Goal: Find specific page/section: Find specific page/section

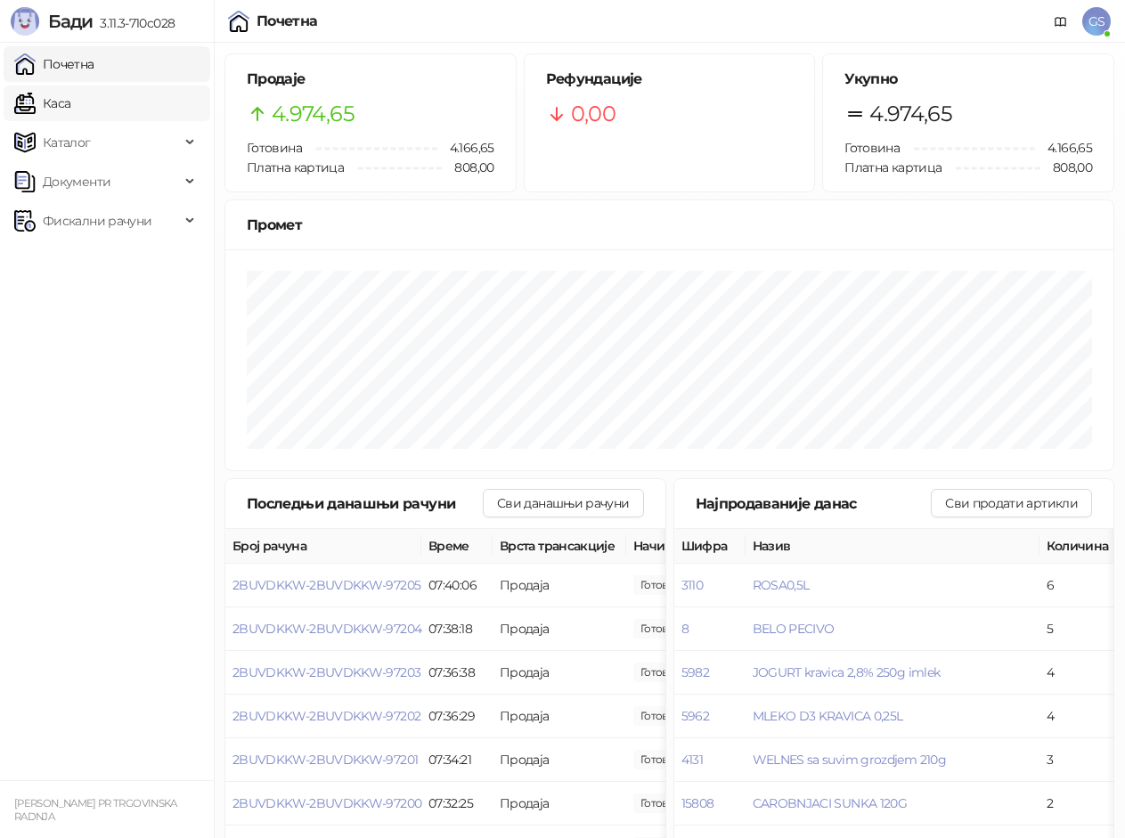
click at [70, 103] on link "Каса" at bounding box center [42, 104] width 56 height 36
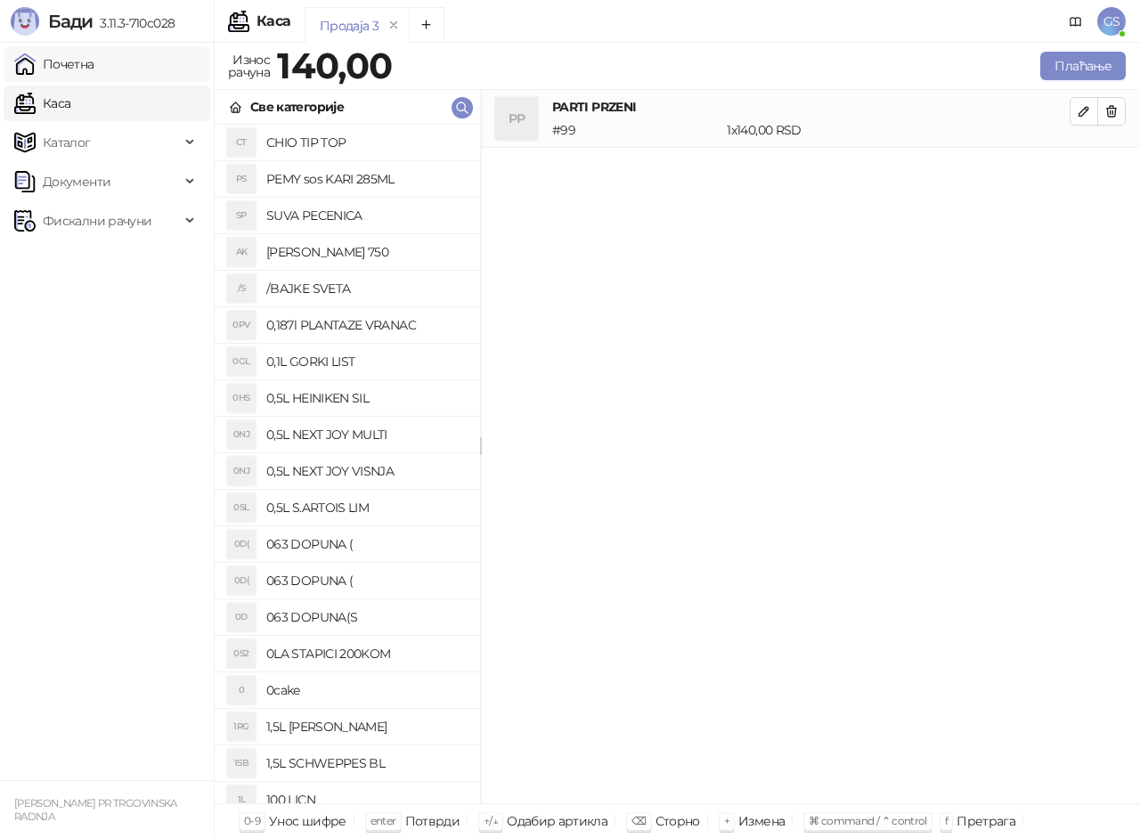
click at [94, 56] on link "Почетна" at bounding box center [54, 64] width 80 height 36
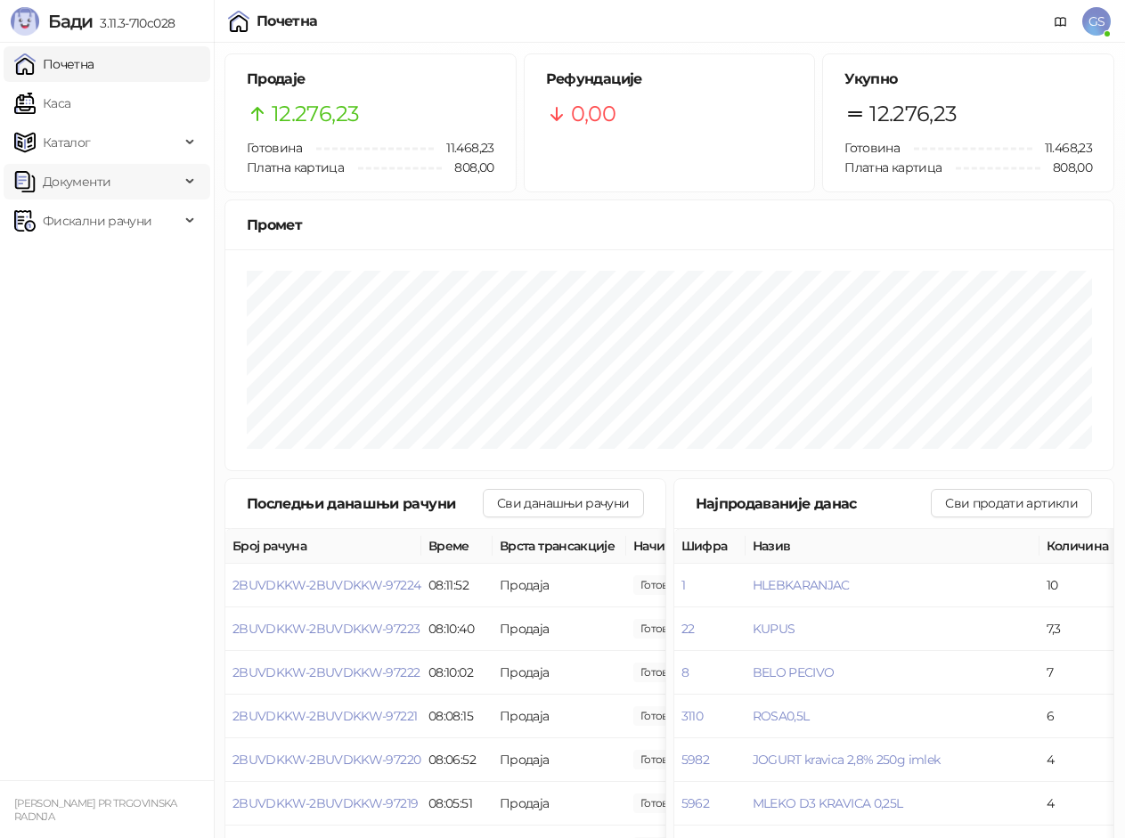
drag, startPoint x: 128, startPoint y: 97, endPoint x: 159, endPoint y: 167, distance: 76.6
click at [70, 96] on link "Каса" at bounding box center [42, 104] width 56 height 36
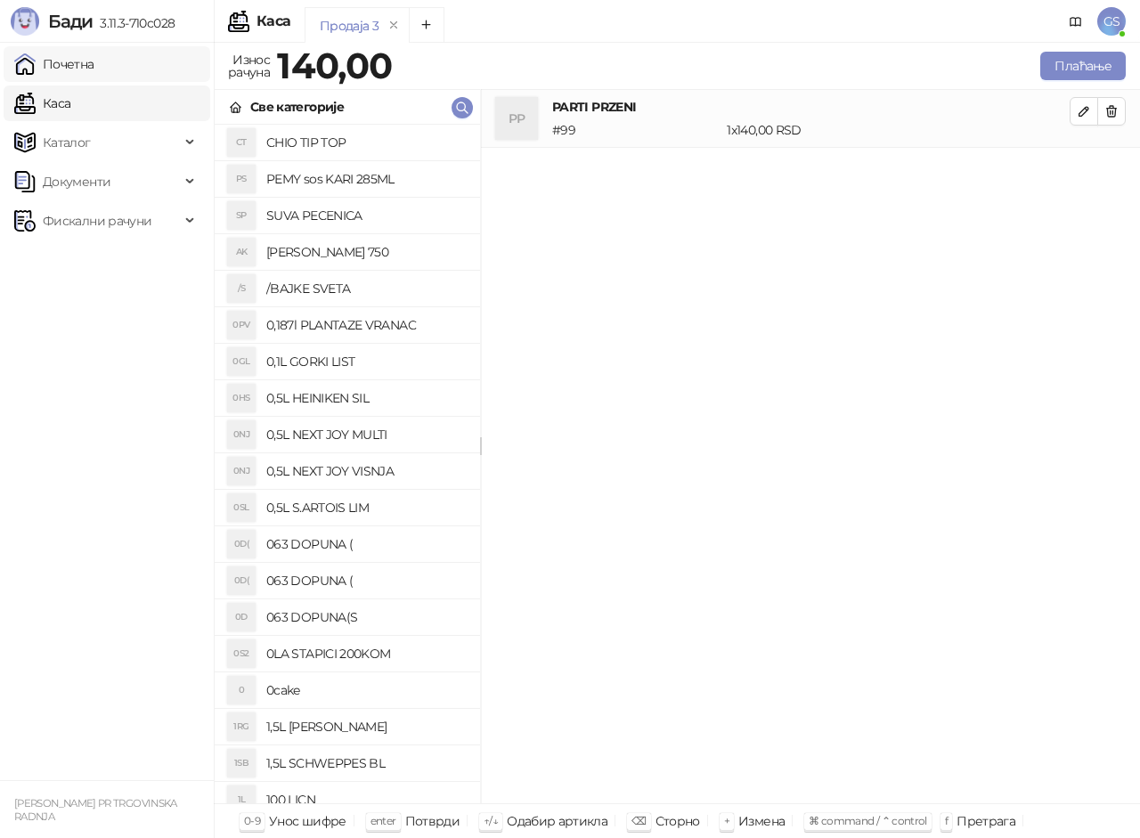
click at [94, 58] on link "Почетна" at bounding box center [54, 64] width 80 height 36
